Goal: Transaction & Acquisition: Subscribe to service/newsletter

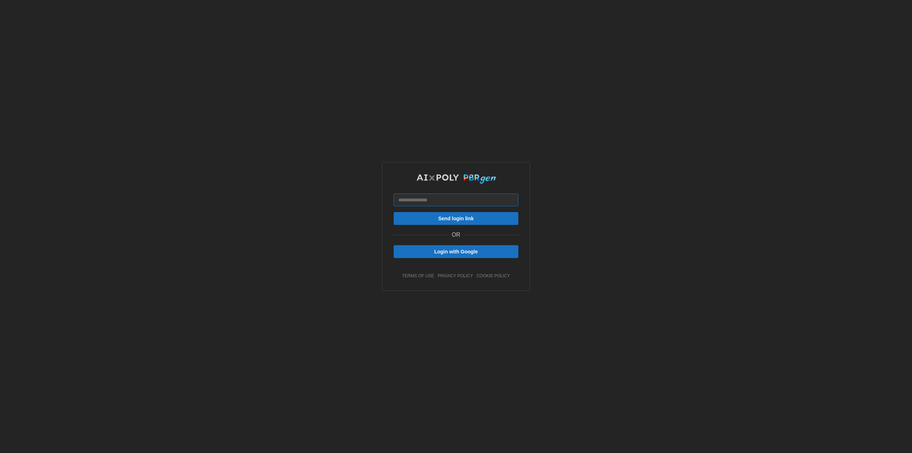
click at [426, 198] on input at bounding box center [456, 200] width 125 height 13
click at [440, 204] on input at bounding box center [456, 200] width 125 height 13
click at [448, 204] on input at bounding box center [456, 200] width 125 height 13
click at [441, 241] on div "Send login link OR Login with Google terms of use privacy policy cookie policy" at bounding box center [456, 226] width 125 height 105
click at [441, 251] on span "Login with Google" at bounding box center [455, 252] width 43 height 12
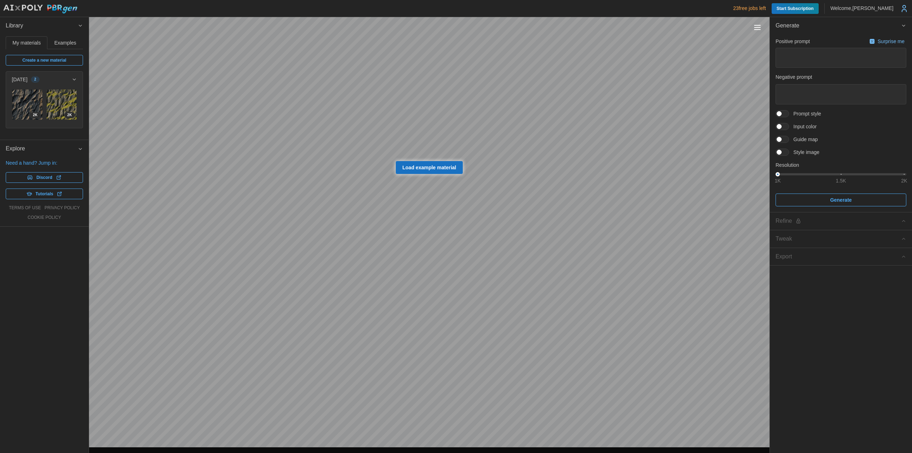
click at [77, 77] on button "[DATE] 2" at bounding box center [44, 80] width 77 height 16
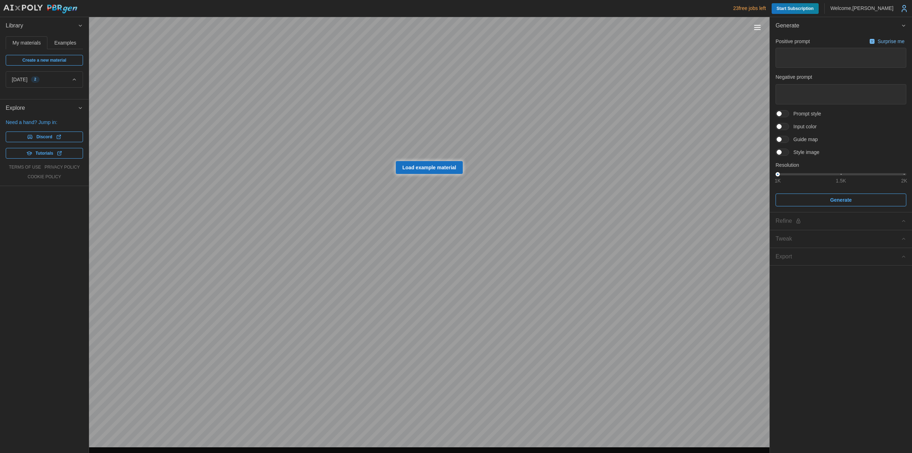
click at [77, 77] on icon "button" at bounding box center [74, 80] width 5 height 6
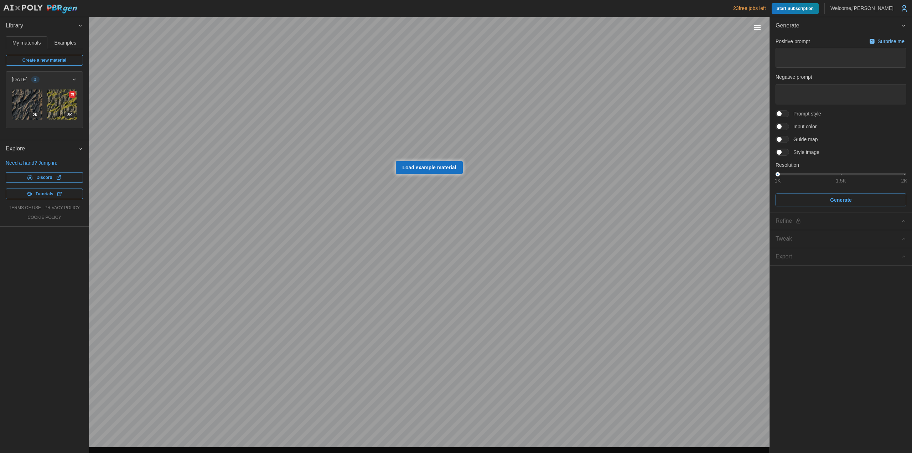
click at [53, 103] on img at bounding box center [62, 104] width 30 height 30
type textarea "*"
type textarea "**********"
type textarea "********"
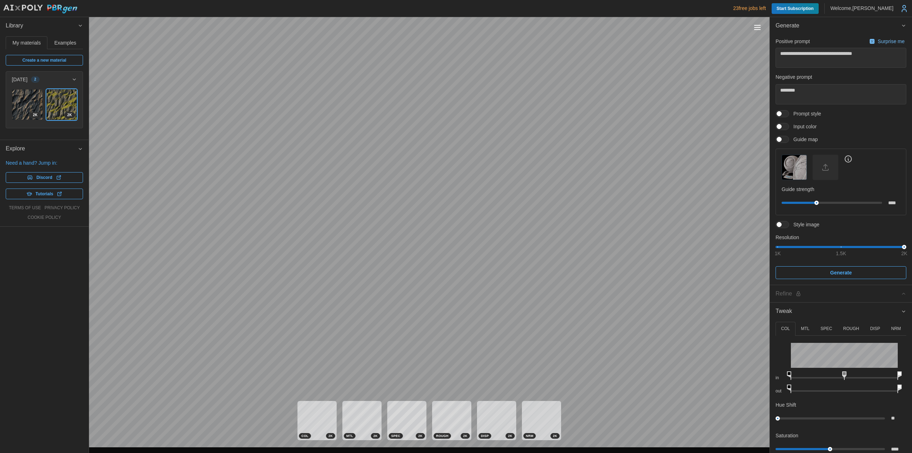
click at [70, 41] on span "Examples" at bounding box center [66, 42] width 22 height 5
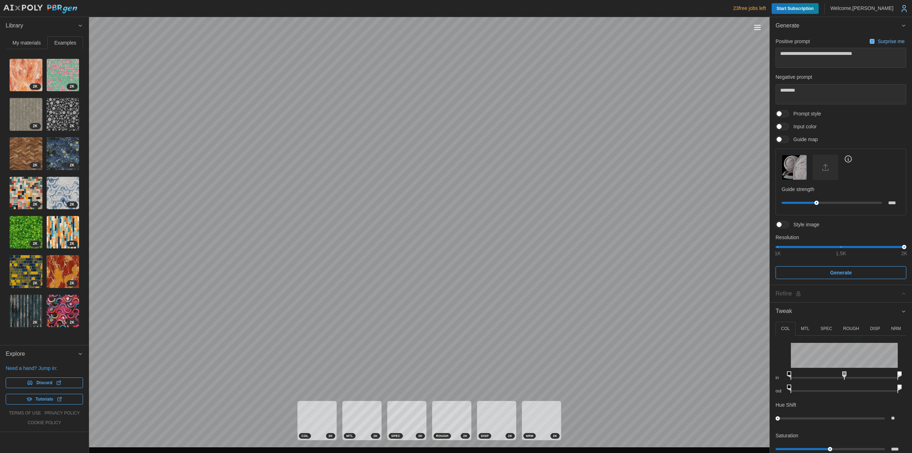
click at [22, 75] on img at bounding box center [26, 75] width 33 height 33
type textarea "*"
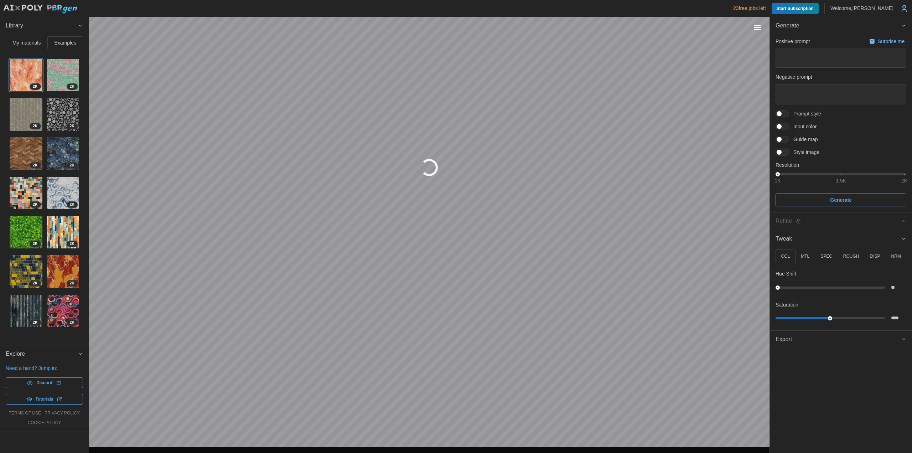
type textarea "*"
type textarea "******"
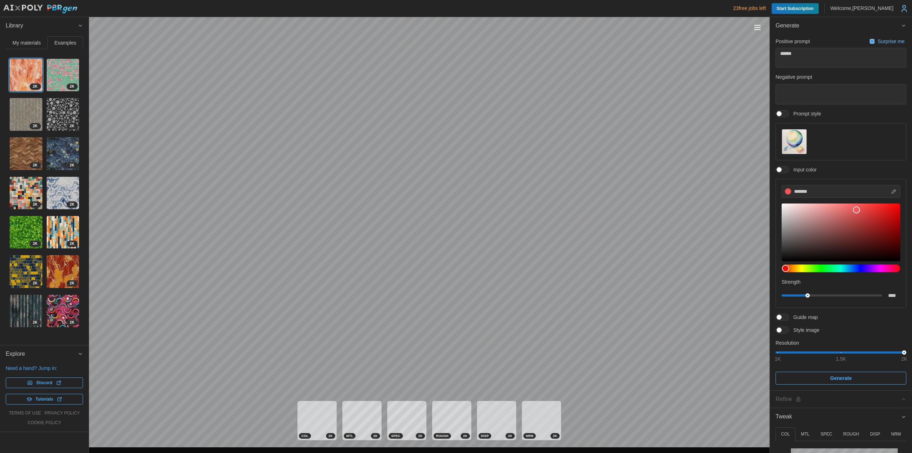
click at [39, 26] on span "Library" at bounding box center [42, 25] width 72 height 17
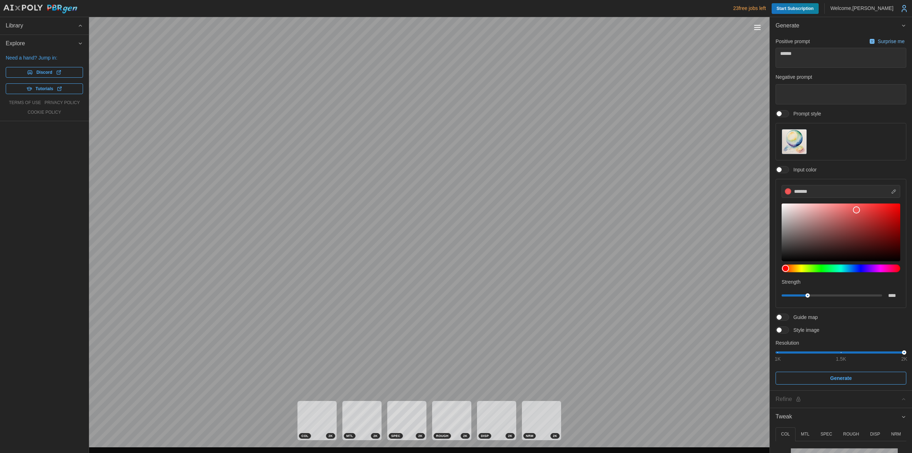
click at [48, 26] on span "Library" at bounding box center [42, 25] width 72 height 17
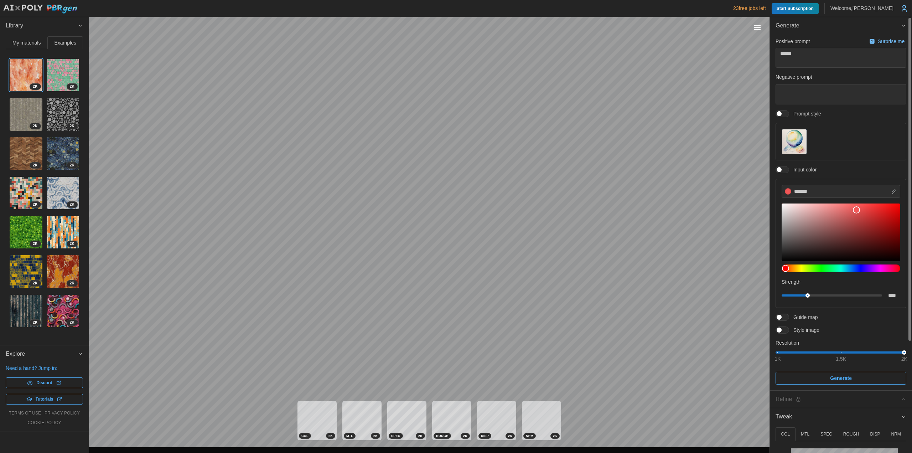
click at [759, 7] on p "23 free jobs left" at bounding box center [749, 8] width 33 height 7
click at [806, 11] on span "Start Subscription" at bounding box center [795, 8] width 37 height 11
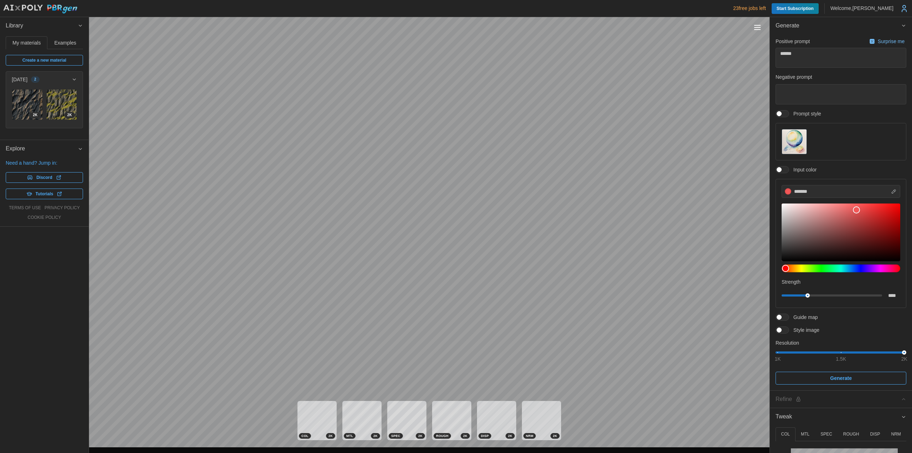
type textarea "*"
